Goal: Task Accomplishment & Management: Use online tool/utility

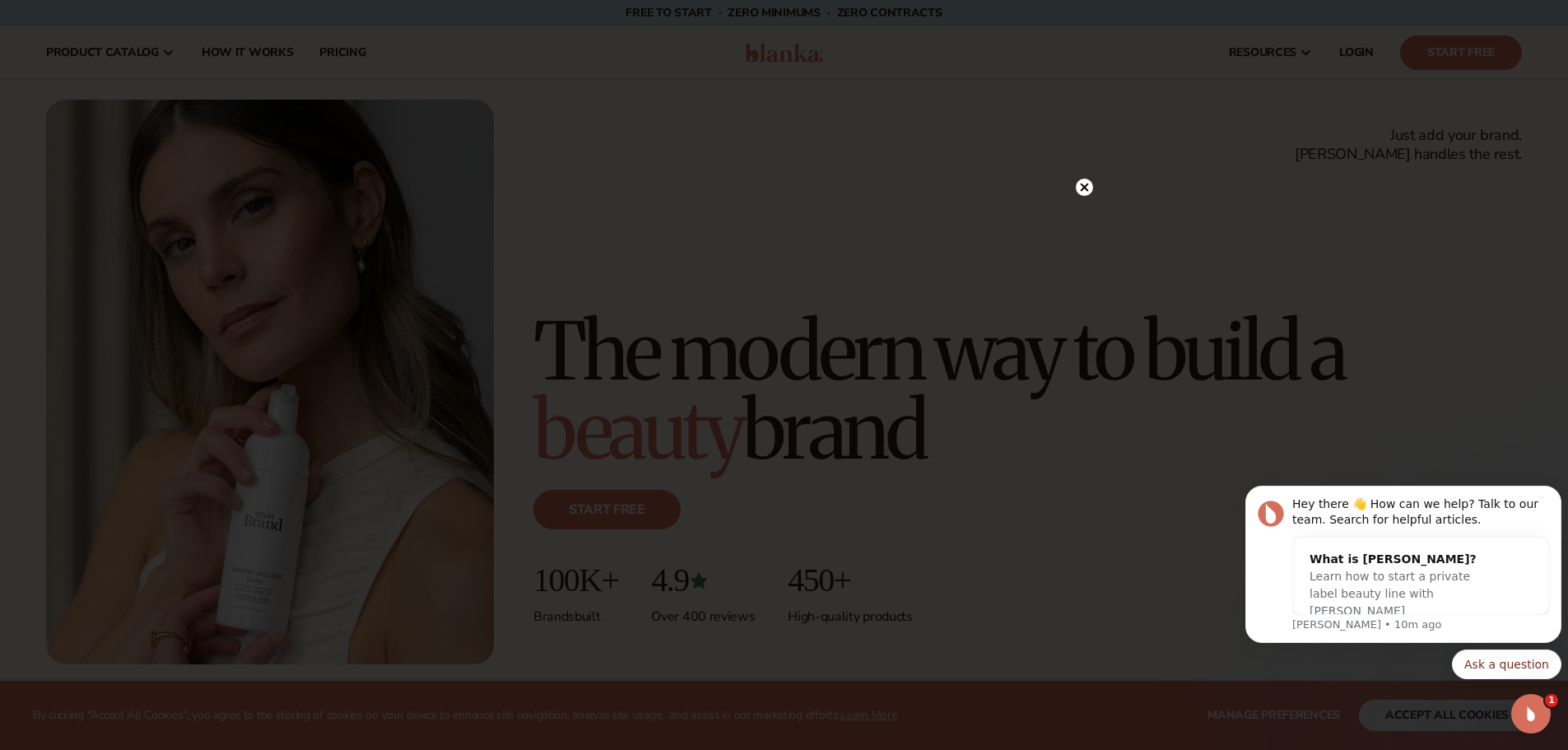
click at [1088, 186] on circle at bounding box center [1084, 187] width 17 height 17
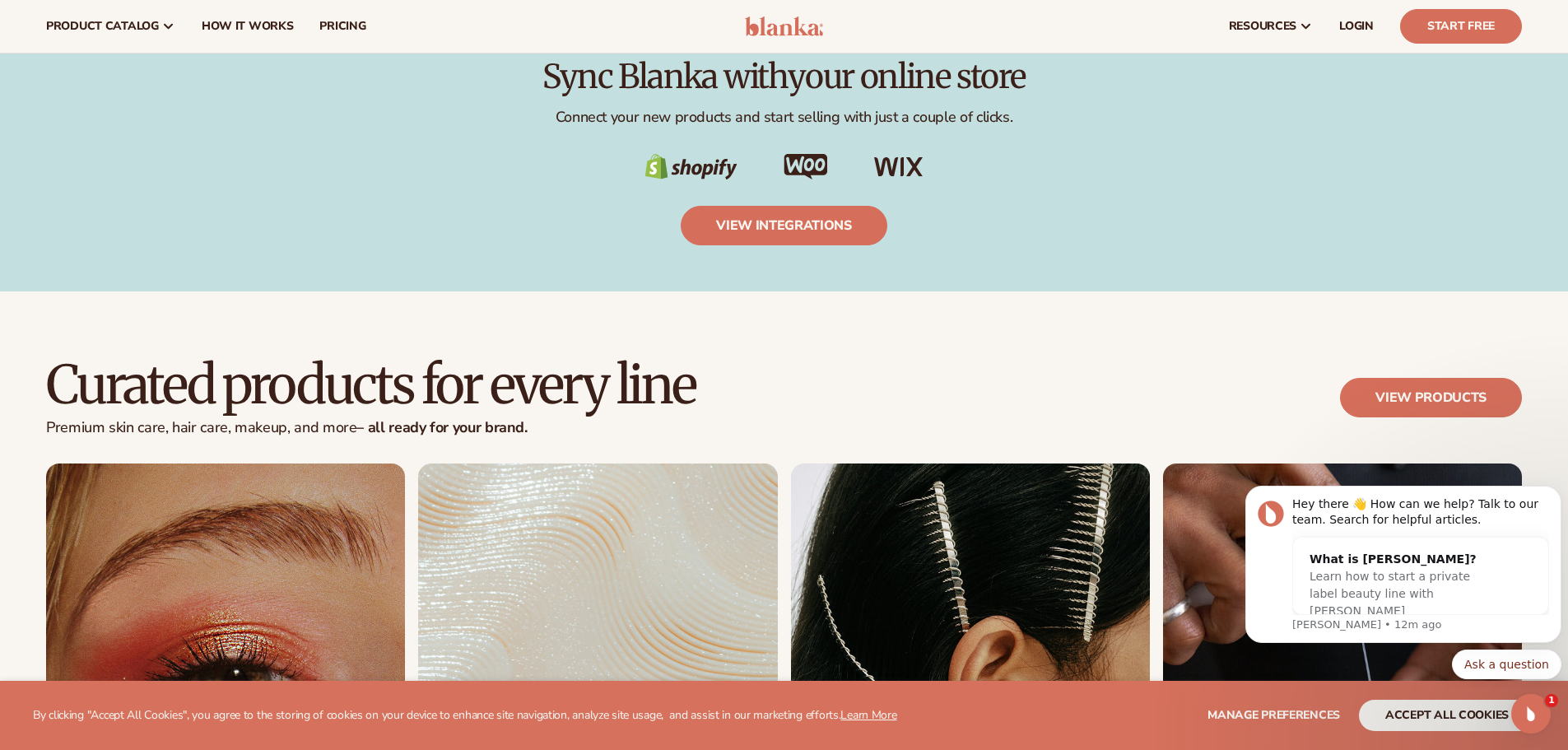
scroll to position [2963, 0]
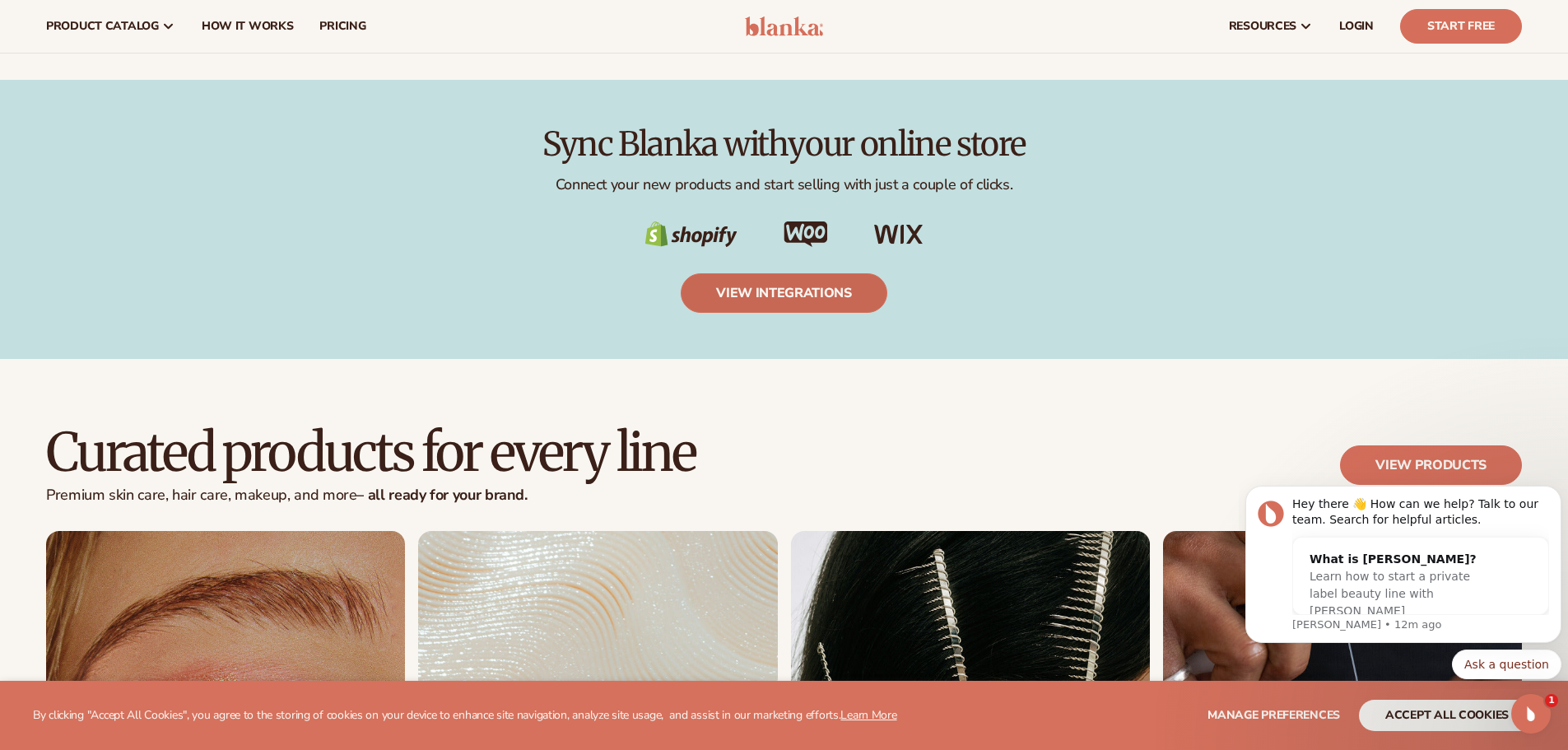
click at [768, 291] on link "view integrations" at bounding box center [784, 293] width 206 height 40
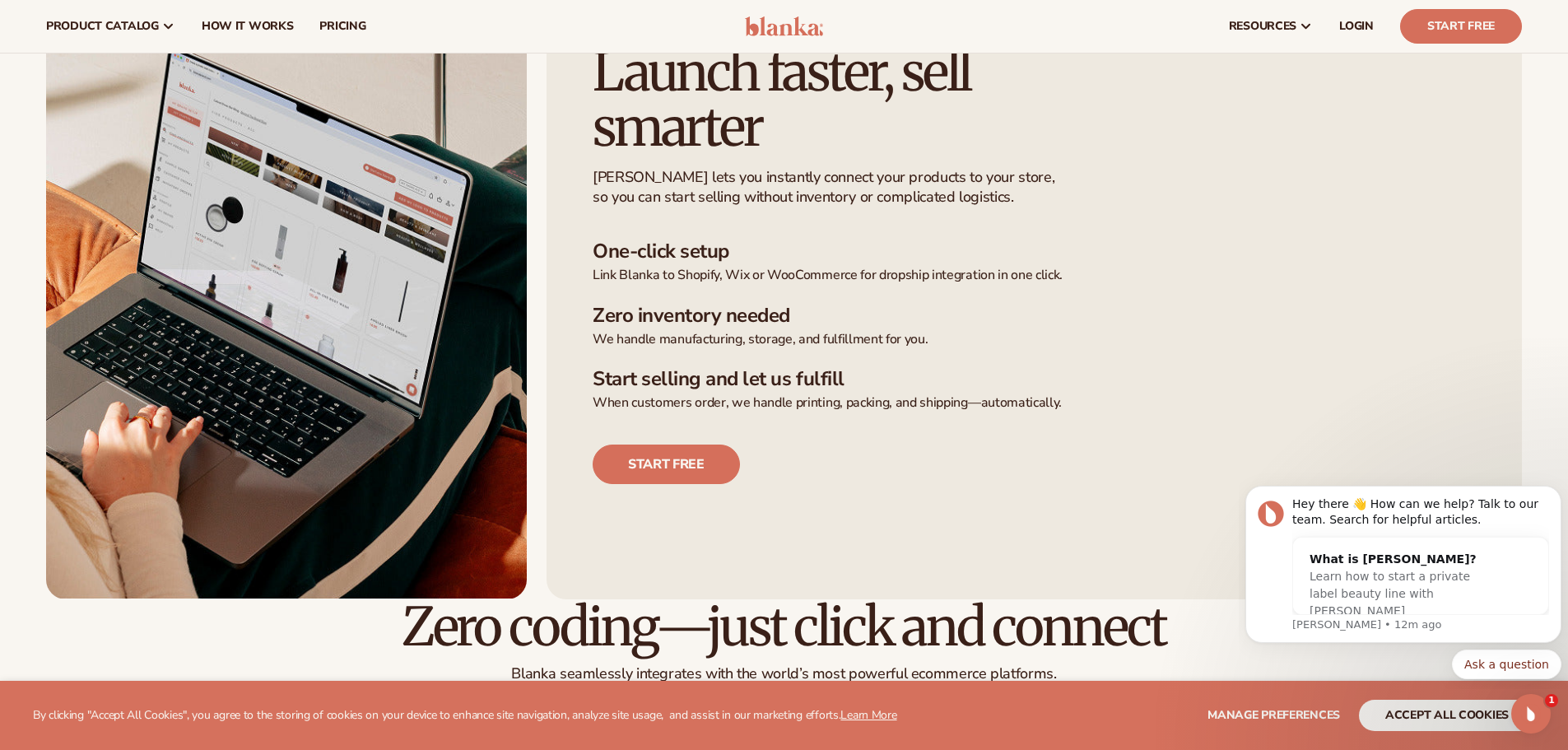
scroll to position [408, 0]
